Goal: Navigation & Orientation: Go to known website

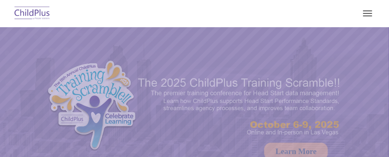
select select "MEDIUM"
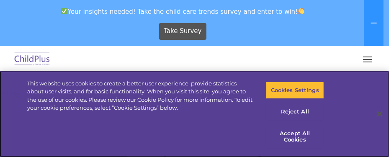
scroll to position [1, 0]
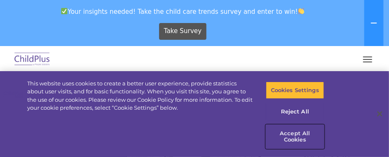
click at [288, 137] on button "Accept All Cookies" at bounding box center [295, 137] width 58 height 24
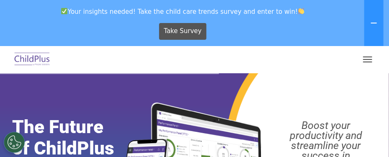
click at [40, 60] on img at bounding box center [32, 60] width 39 height 20
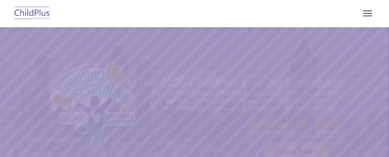
select select "MEDIUM"
